Goal: Find specific page/section: Find specific page/section

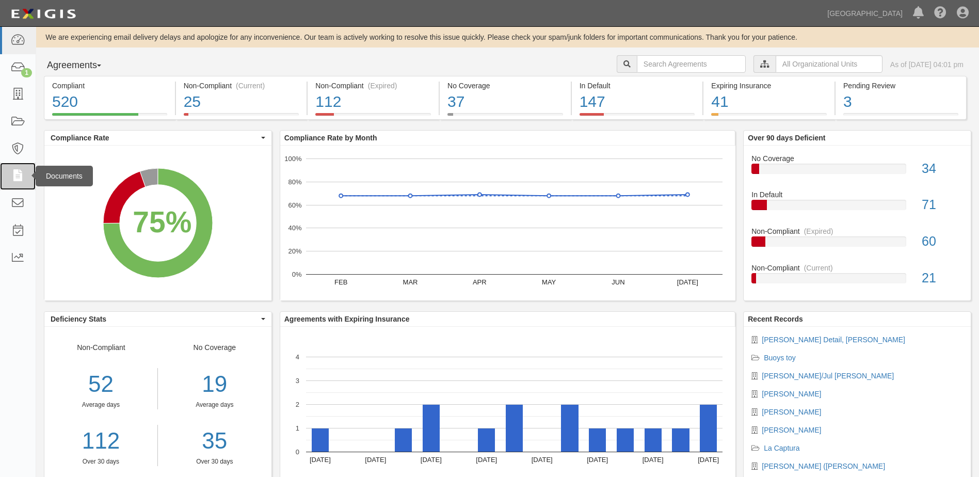
click at [18, 173] on icon at bounding box center [17, 176] width 14 height 12
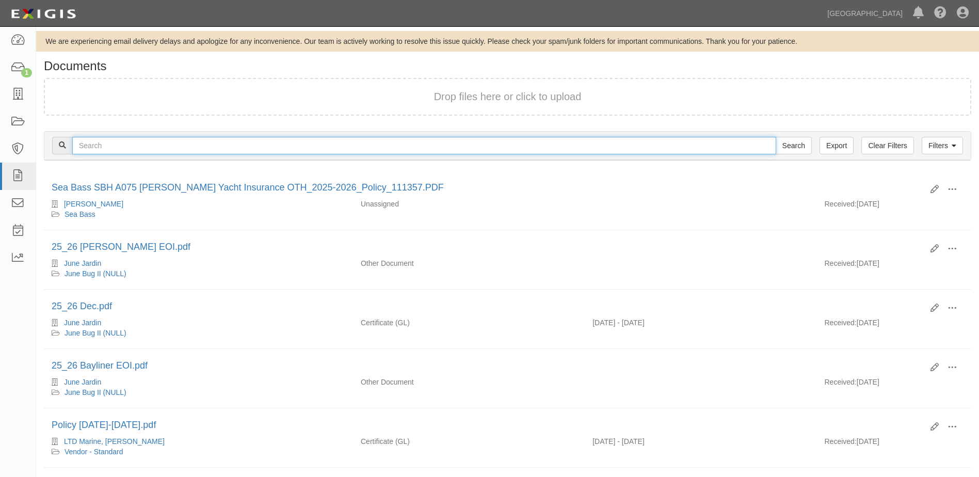
click at [104, 147] on input "text" at bounding box center [424, 146] width 704 height 18
click at [77, 143] on input "[PERSON_NAME]" at bounding box center [424, 146] width 704 height 18
type input "[PERSON_NAME]"
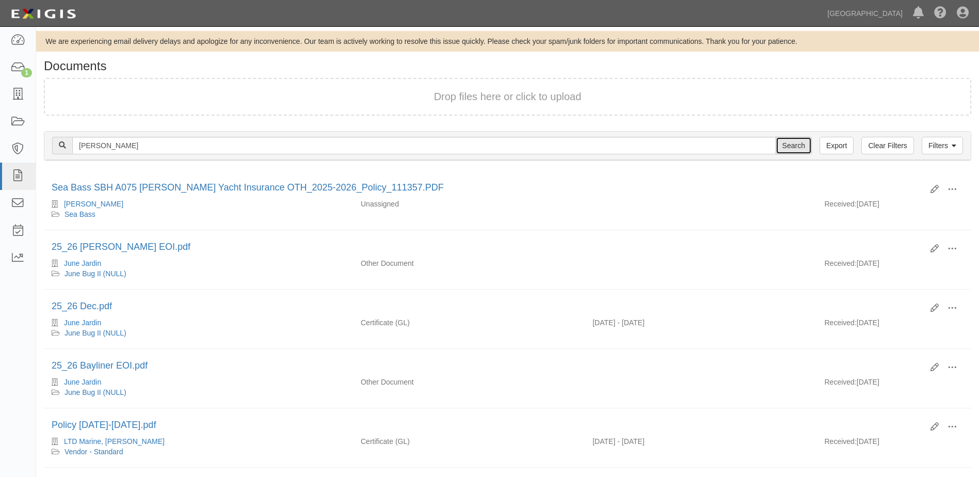
click at [790, 147] on input "Search" at bounding box center [794, 146] width 36 height 18
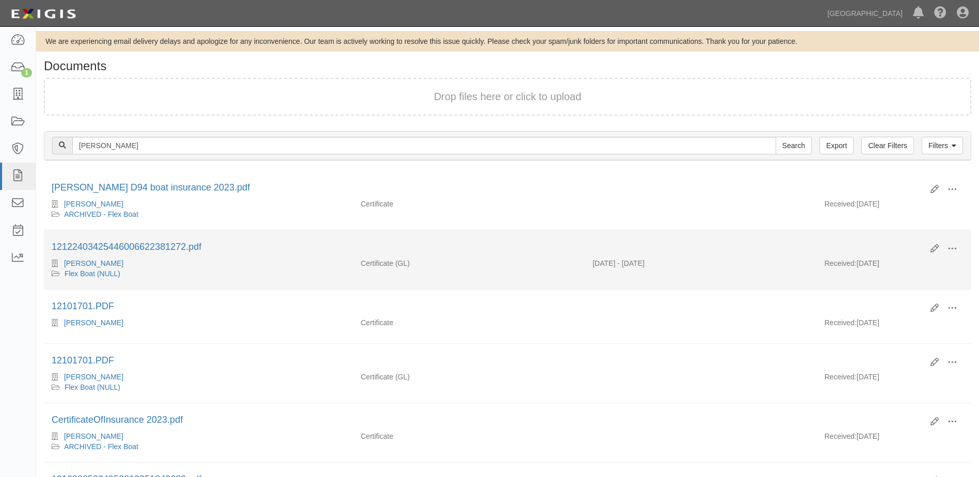
click at [860, 265] on div "Received: [DATE]" at bounding box center [894, 265] width 154 height 15
click at [957, 250] on span at bounding box center [952, 248] width 9 height 9
click at [880, 263] on link "View" at bounding box center [903, 264] width 82 height 19
